Goal: Complete application form

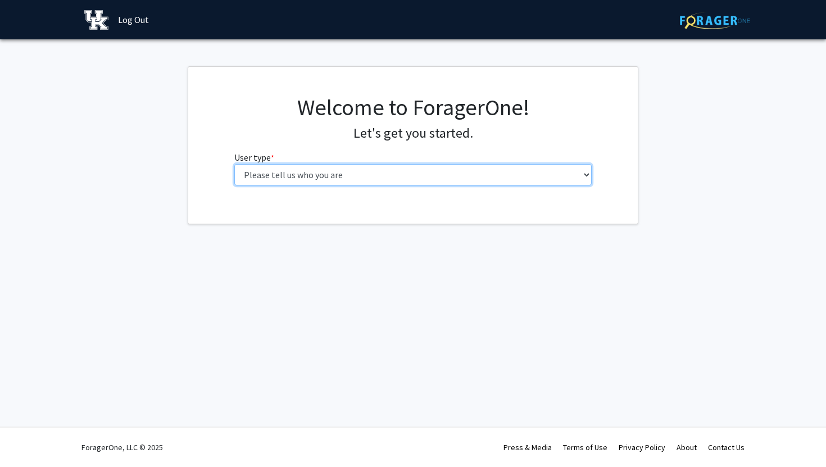
click at [385, 167] on select "Please tell us who you are Undergraduate Student Master's Student Doctoral Cand…" at bounding box center [413, 174] width 358 height 21
select select "1: undergrad"
click at [234, 164] on select "Please tell us who you are Undergraduate Student Master's Student Doctoral Cand…" at bounding box center [413, 174] width 358 height 21
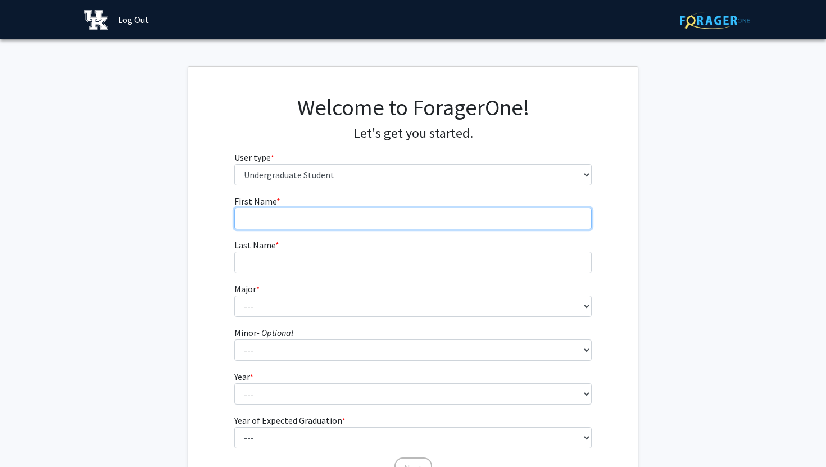
click at [354, 217] on input "First Name * required" at bounding box center [413, 218] width 358 height 21
type input "Mariacecilia"
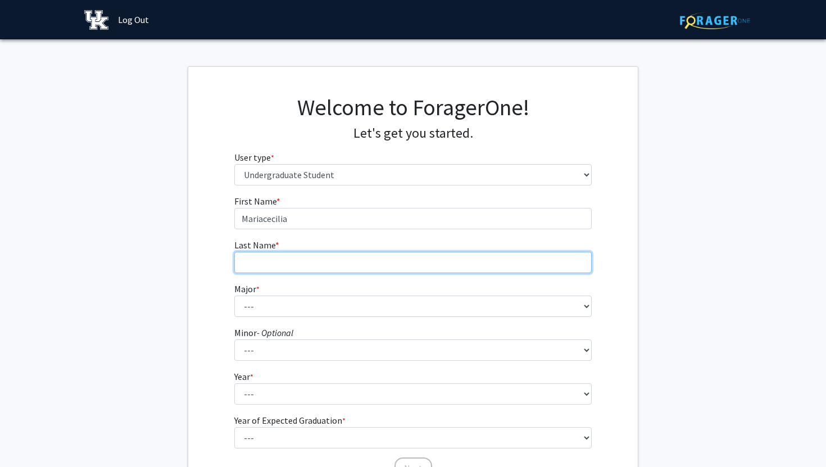
click at [342, 265] on input "Last Name * required" at bounding box center [413, 262] width 358 height 21
type input "[PERSON_NAME]"
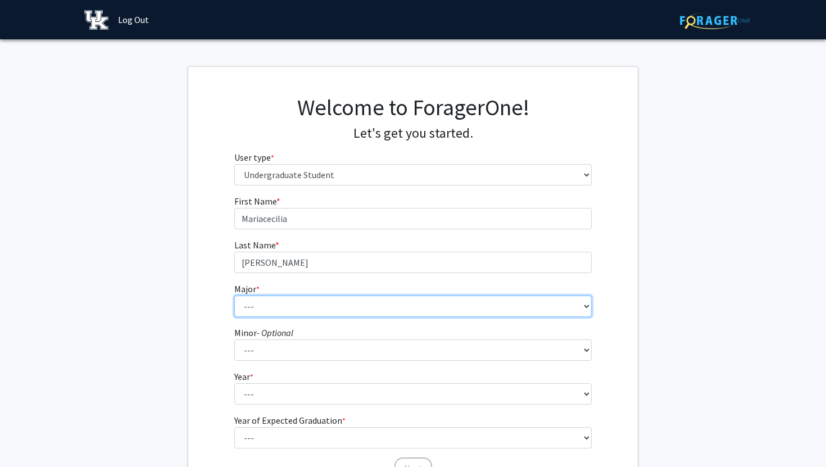
click at [302, 306] on select "--- Accounting Aerospace Engineering African American & Africana Studies Agricu…" at bounding box center [413, 305] width 358 height 21
